Goal: Task Accomplishment & Management: Use online tool/utility

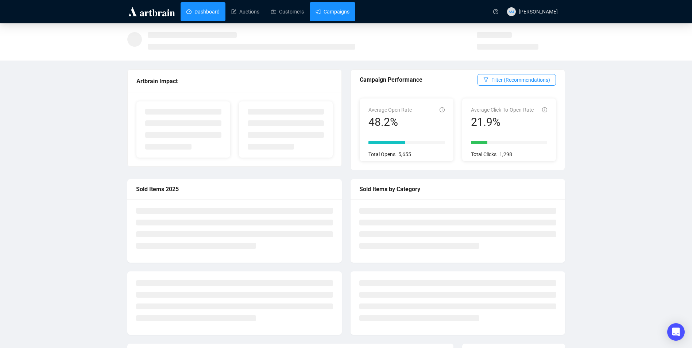
click at [333, 13] on link "Campaigns" at bounding box center [333, 11] width 34 height 19
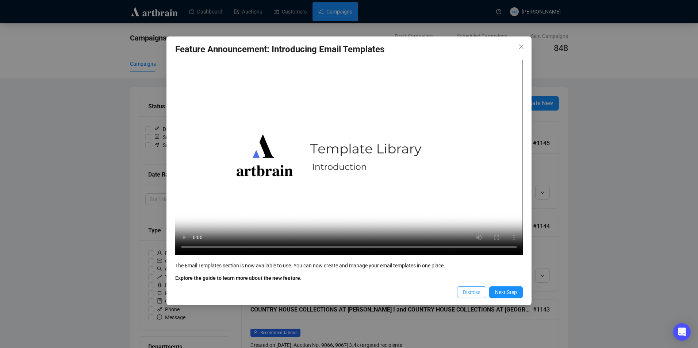
click at [475, 293] on span "Dismiss" at bounding box center [472, 292] width 18 height 8
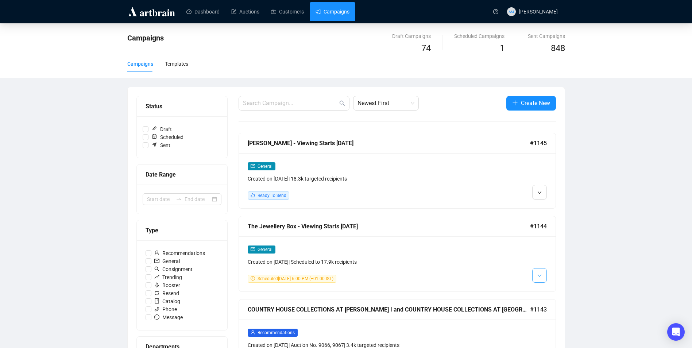
click at [538, 276] on icon "down" at bounding box center [539, 276] width 4 height 4
click at [553, 290] on span "Edit" at bounding box center [551, 291] width 9 height 6
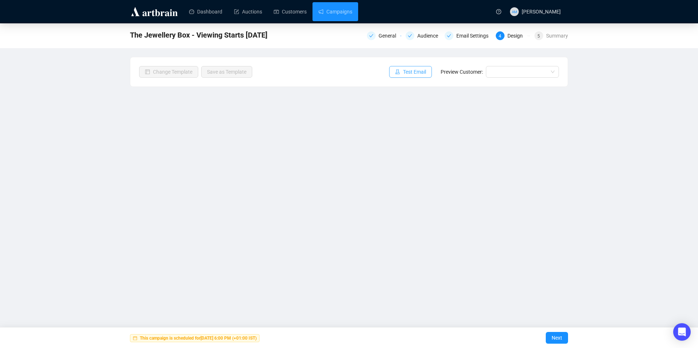
click at [424, 74] on span "Test Email" at bounding box center [414, 72] width 23 height 8
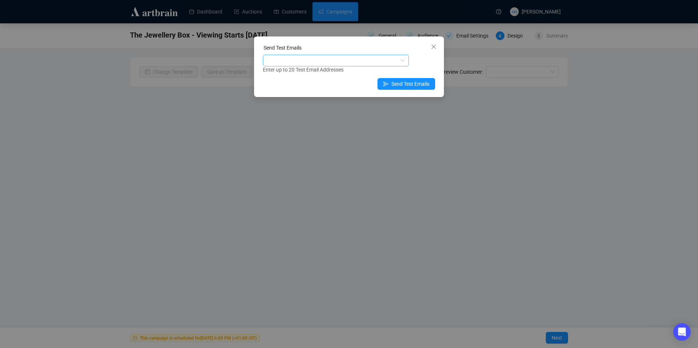
click at [353, 59] on div at bounding box center [331, 60] width 135 height 10
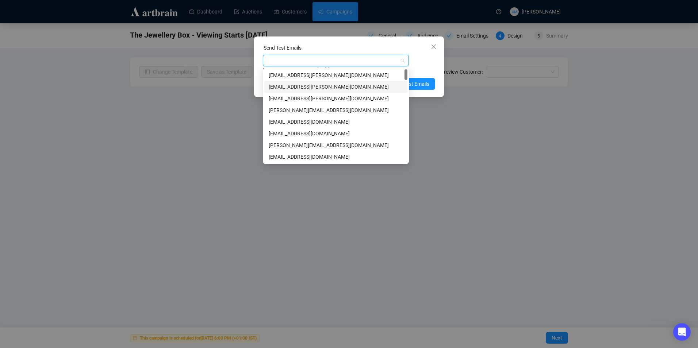
click at [314, 86] on div "[EMAIL_ADDRESS][PERSON_NAME][DOMAIN_NAME]" at bounding box center [336, 87] width 134 height 8
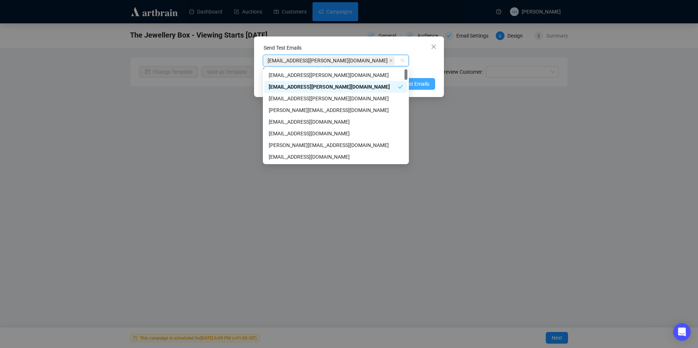
click at [420, 82] on span "Send Test Emails" at bounding box center [410, 84] width 38 height 8
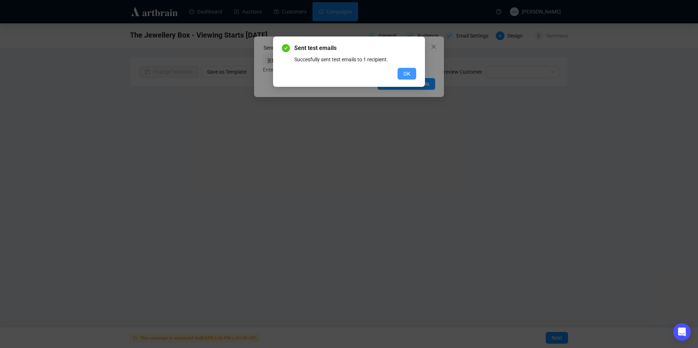
click at [412, 73] on button "OK" at bounding box center [406, 74] width 19 height 12
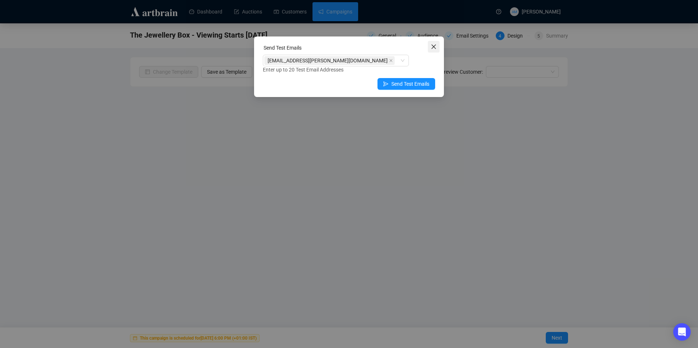
click at [436, 48] on icon "close" at bounding box center [433, 47] width 6 height 6
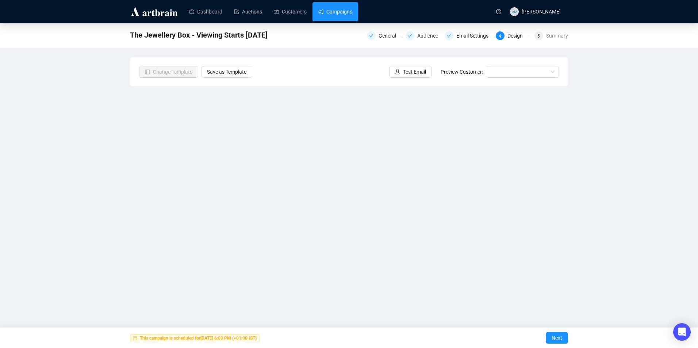
click at [341, 17] on link "Campaigns" at bounding box center [335, 11] width 34 height 19
